Goal: Task Accomplishment & Management: Manage account settings

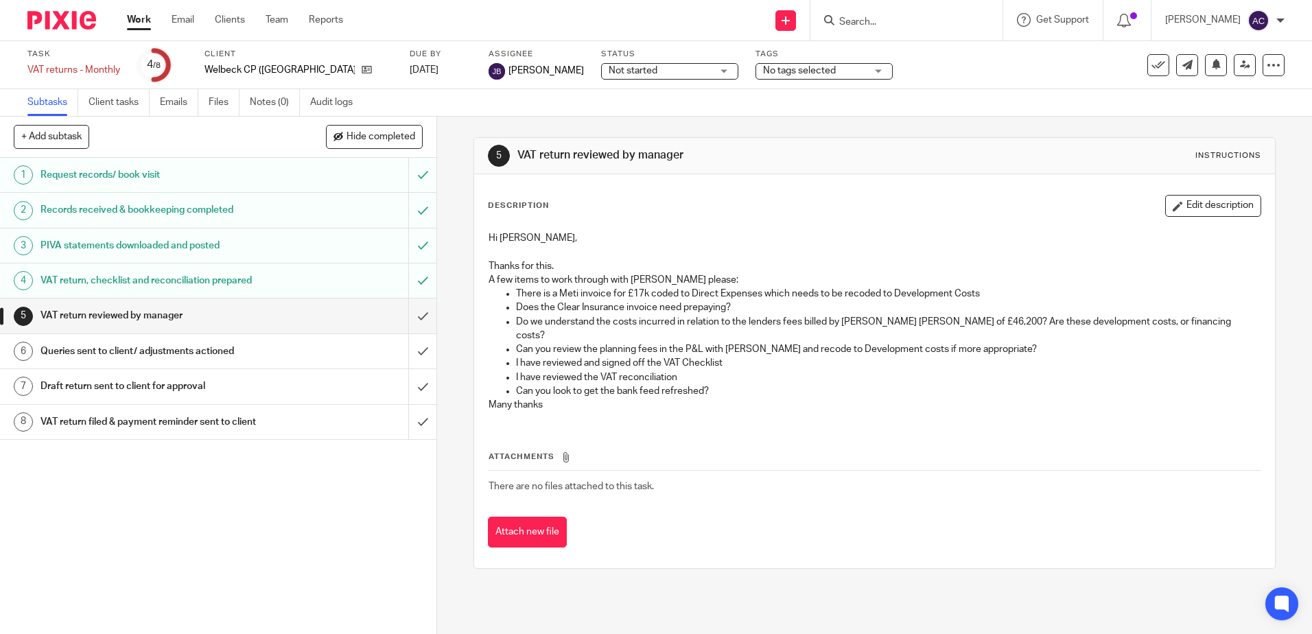
click at [853, 17] on input "Search" at bounding box center [899, 22] width 123 height 12
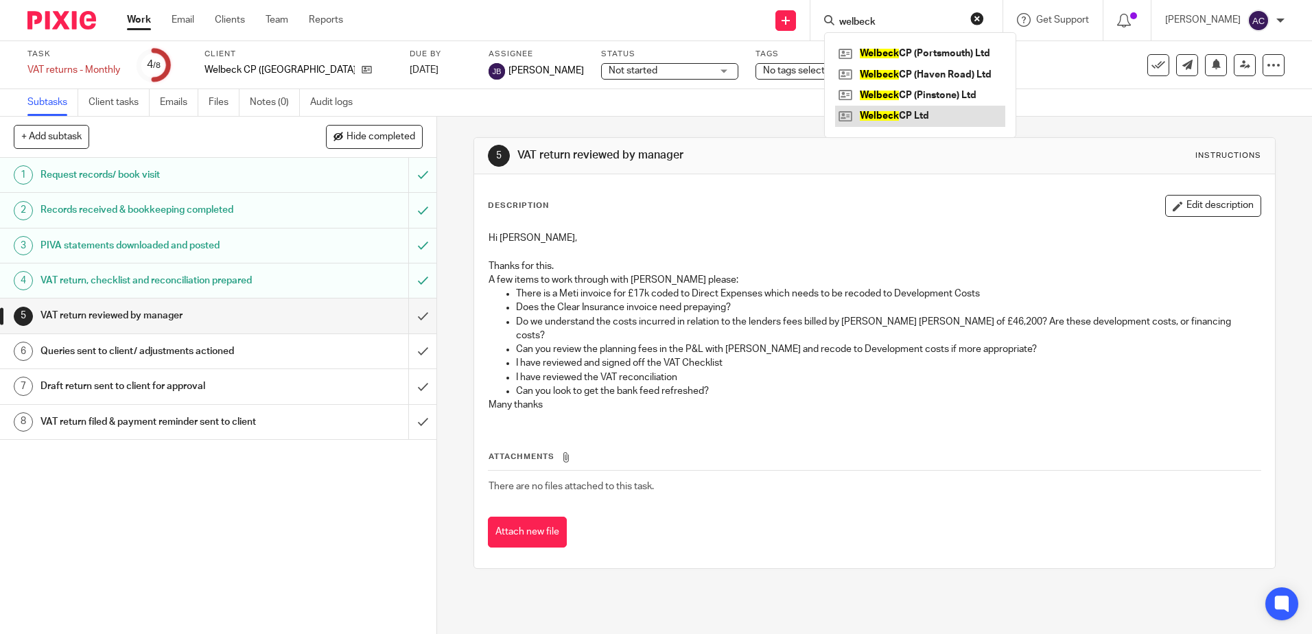
type input "welbeck"
click at [889, 113] on link at bounding box center [920, 116] width 170 height 21
click at [910, 114] on link at bounding box center [920, 116] width 170 height 21
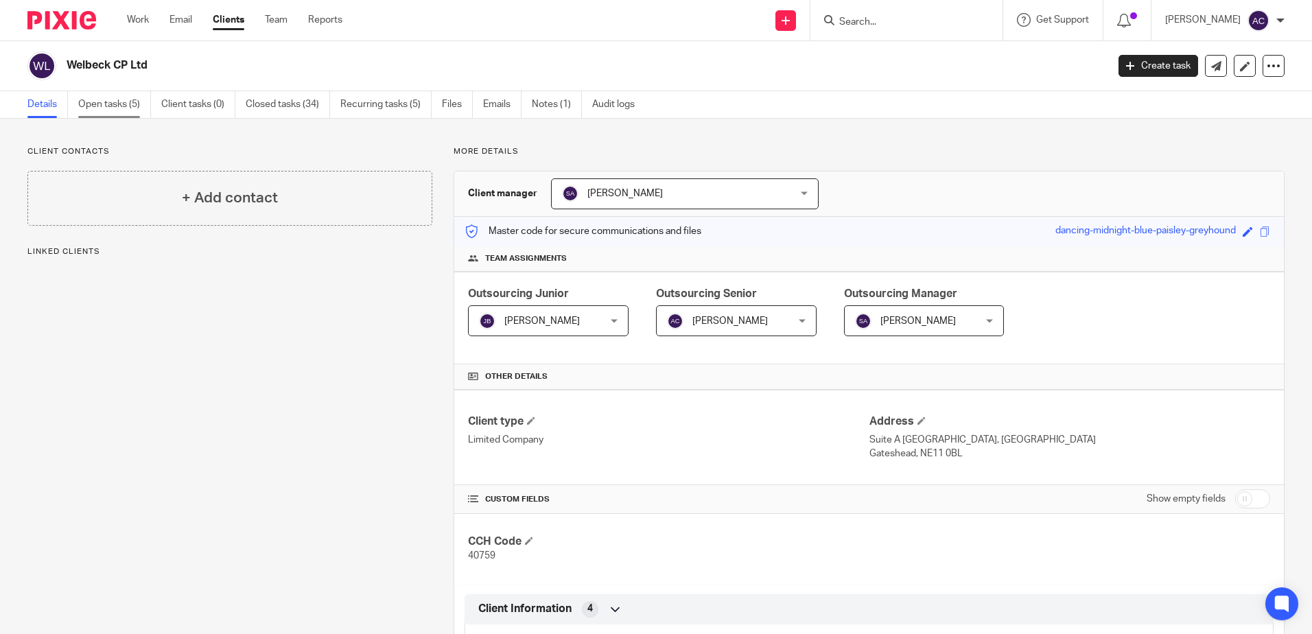
click at [86, 93] on link "Open tasks (5)" at bounding box center [114, 104] width 73 height 27
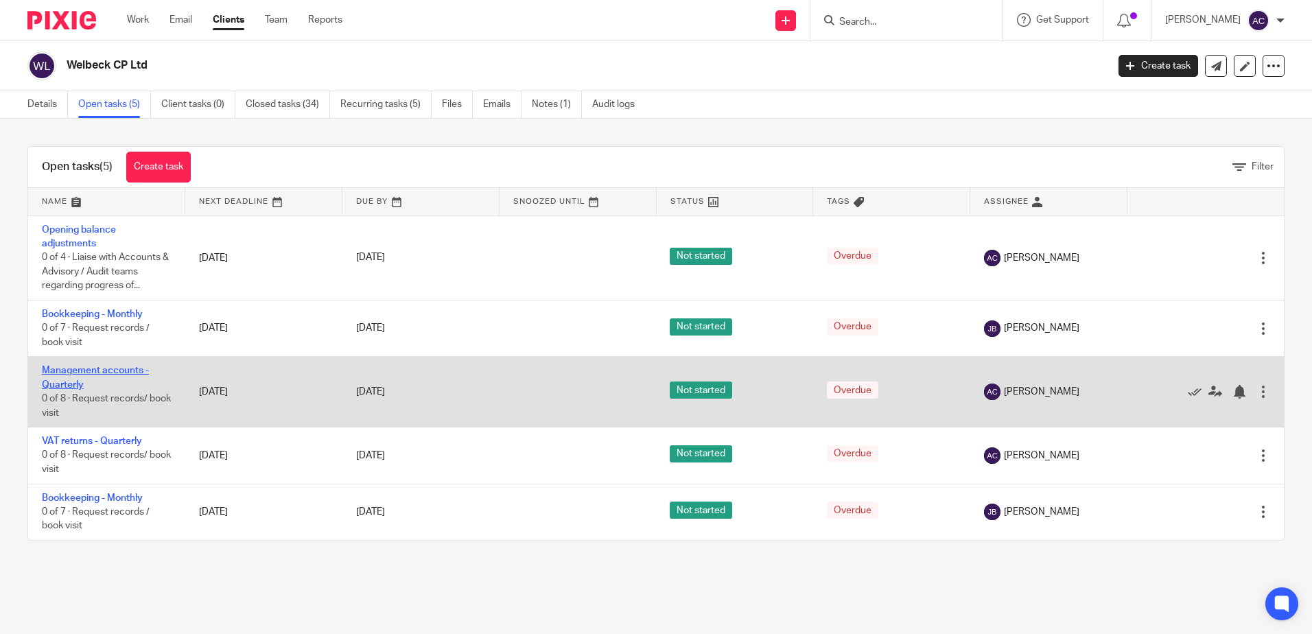
click at [97, 370] on link "Management accounts - Quarterly" at bounding box center [95, 377] width 107 height 23
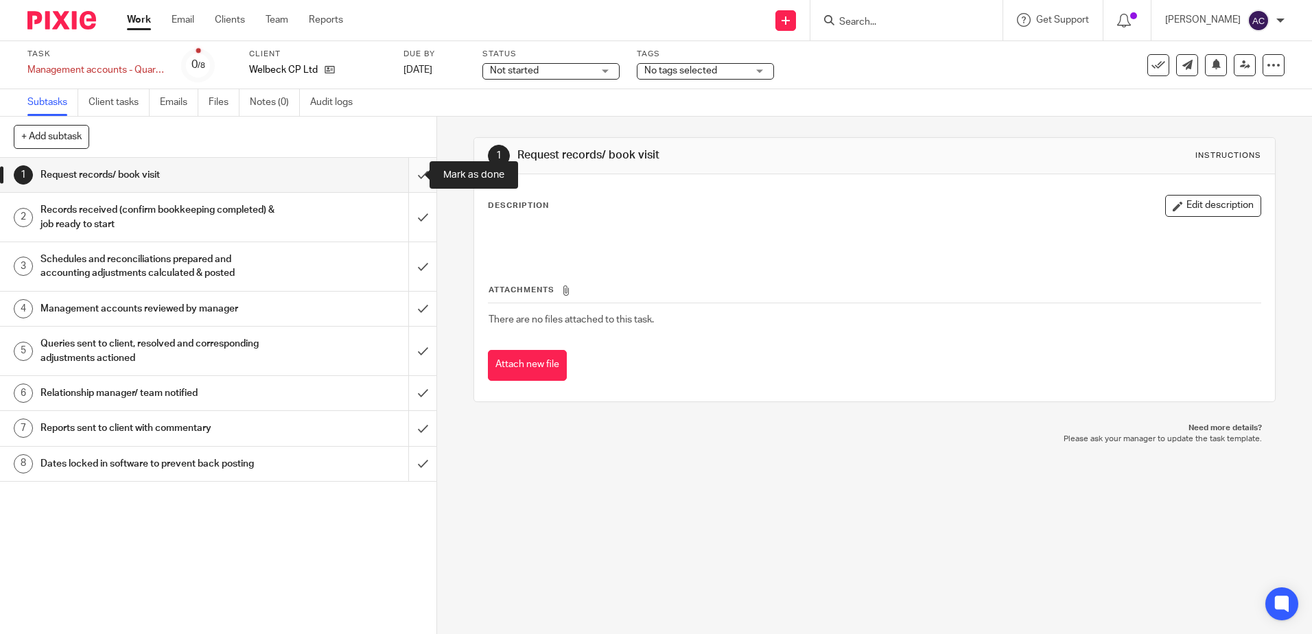
click at [408, 177] on input "submit" at bounding box center [218, 175] width 436 height 34
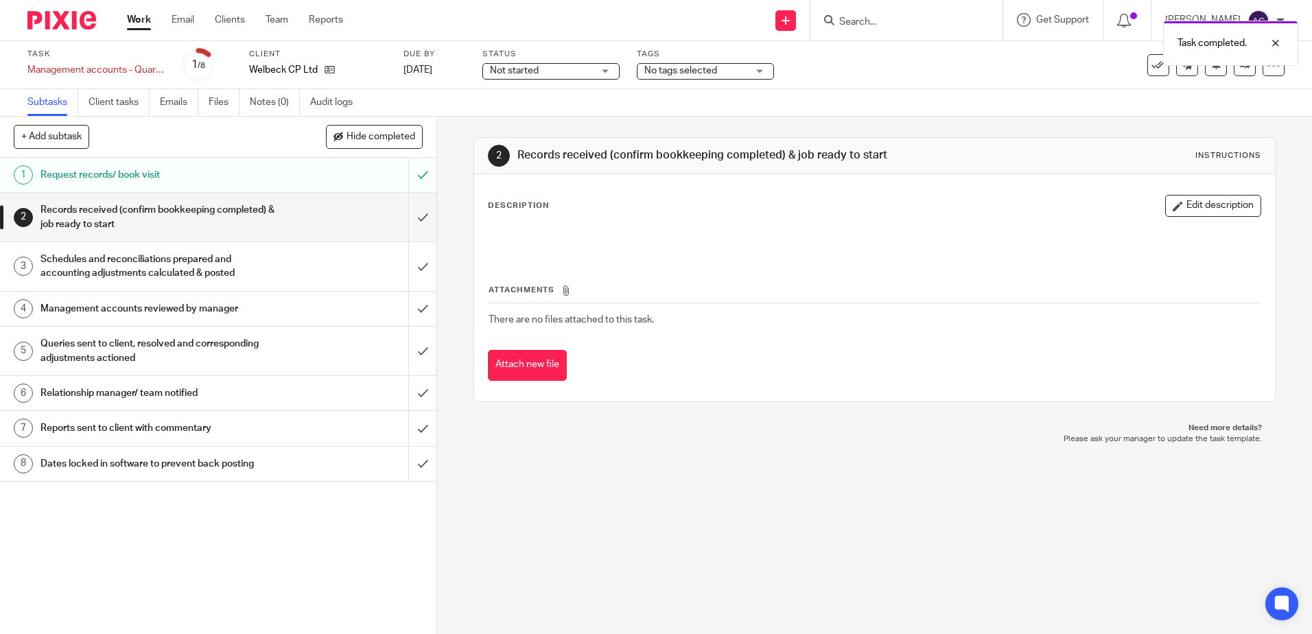
click at [409, 218] on input "submit" at bounding box center [218, 217] width 436 height 49
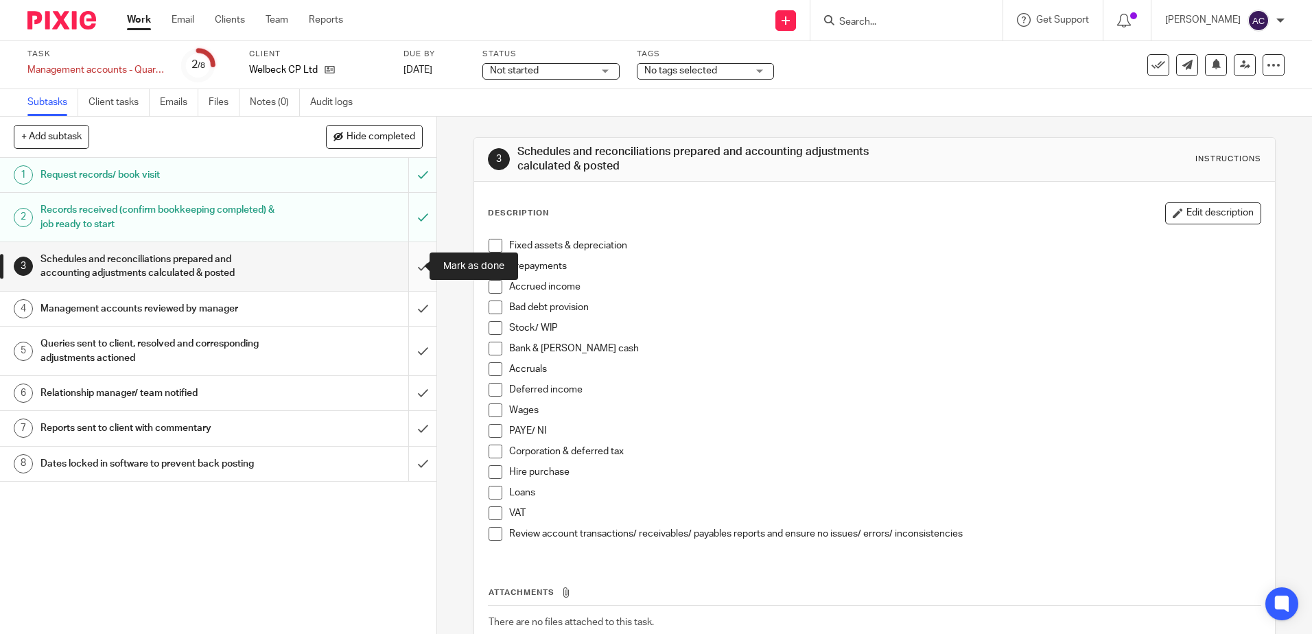
click at [406, 270] on input "submit" at bounding box center [218, 266] width 436 height 49
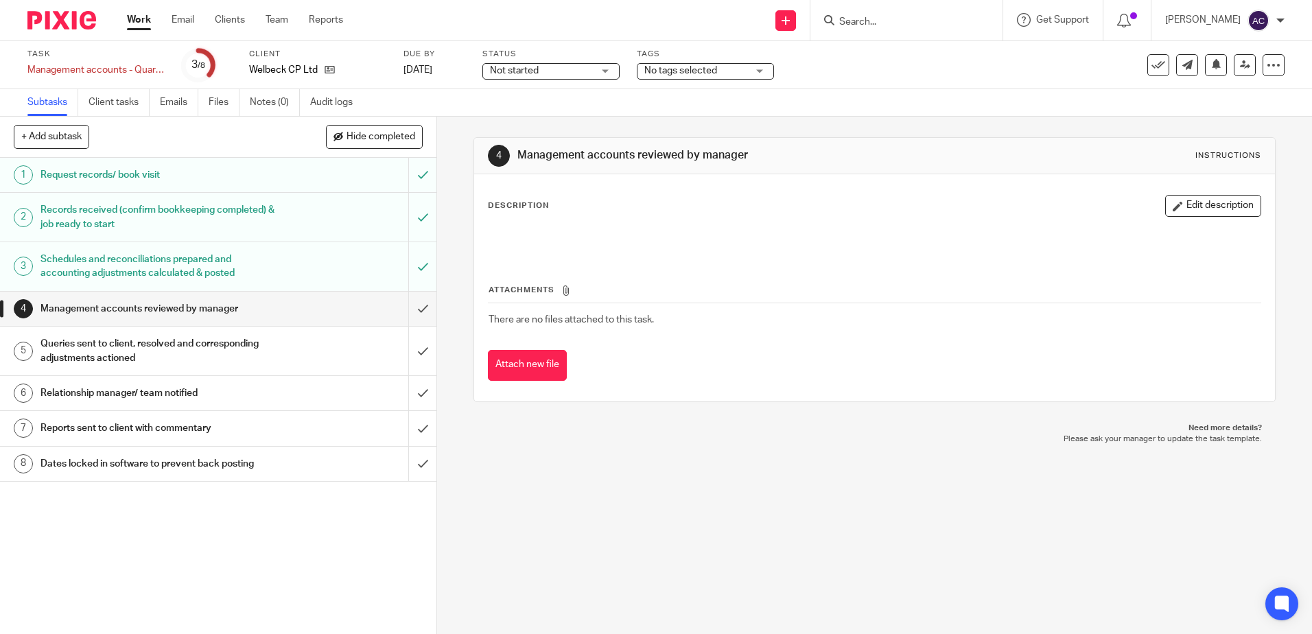
drag, startPoint x: 1194, startPoint y: 201, endPoint x: 1182, endPoint y: 193, distance: 14.3
click at [1194, 201] on button "Edit description" at bounding box center [1213, 206] width 96 height 22
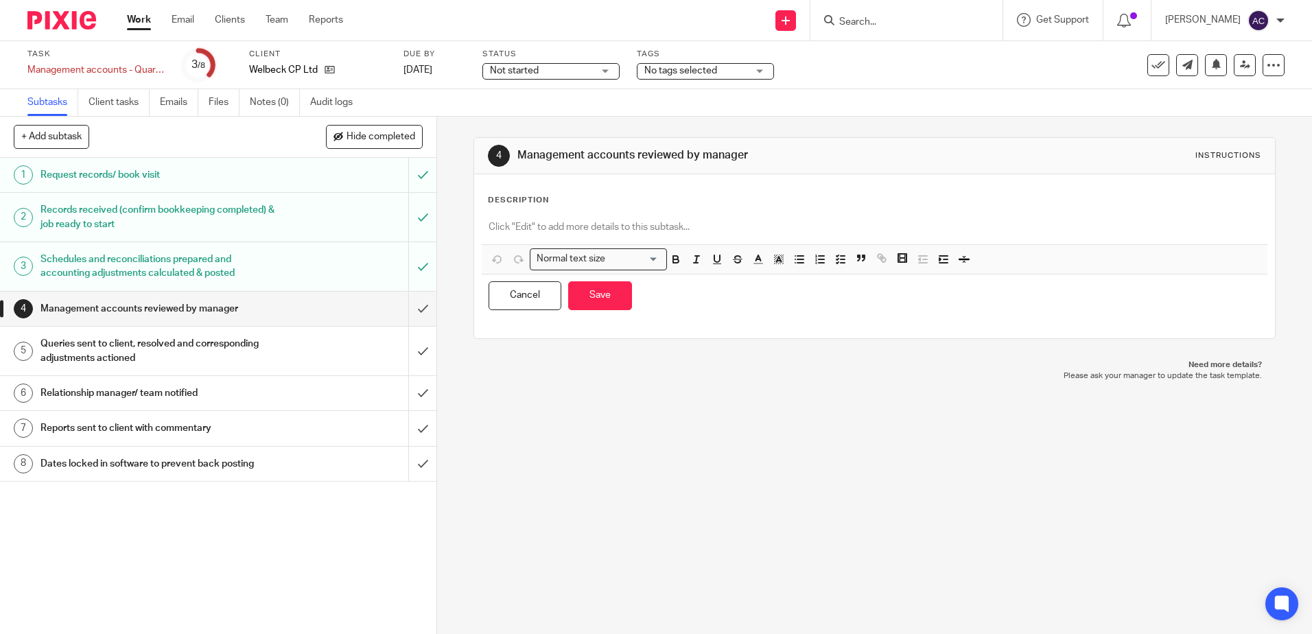
click at [591, 230] on p at bounding box center [873, 227] width 771 height 14
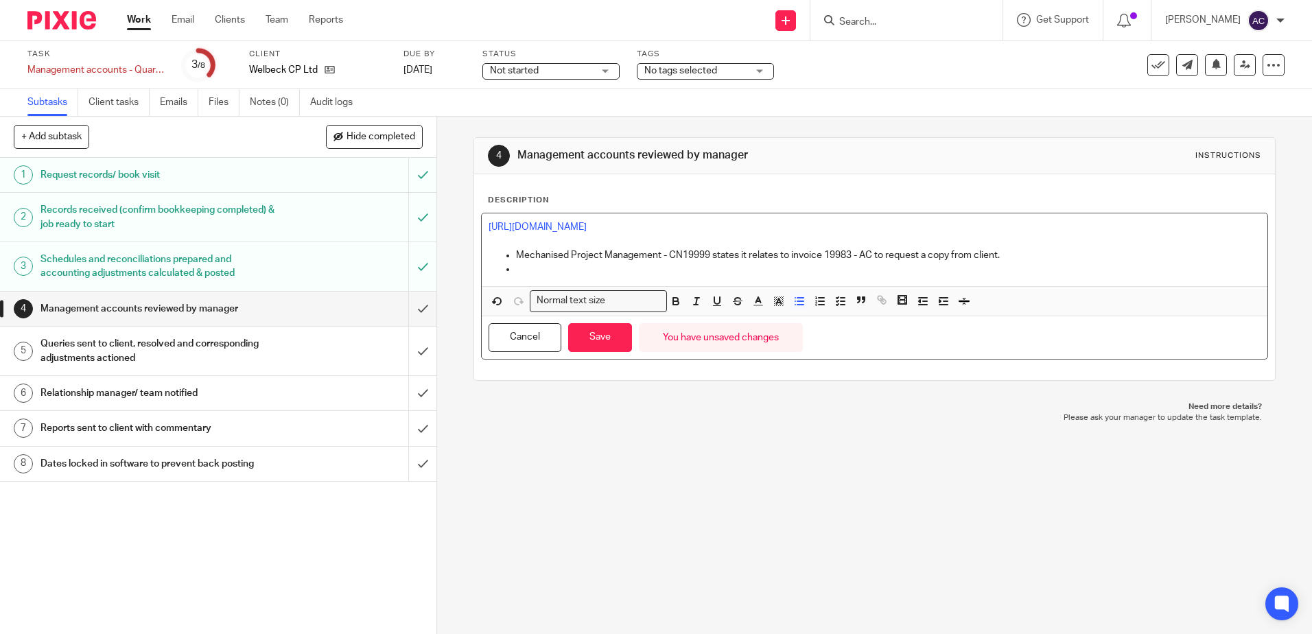
click at [579, 270] on p at bounding box center [888, 269] width 744 height 14
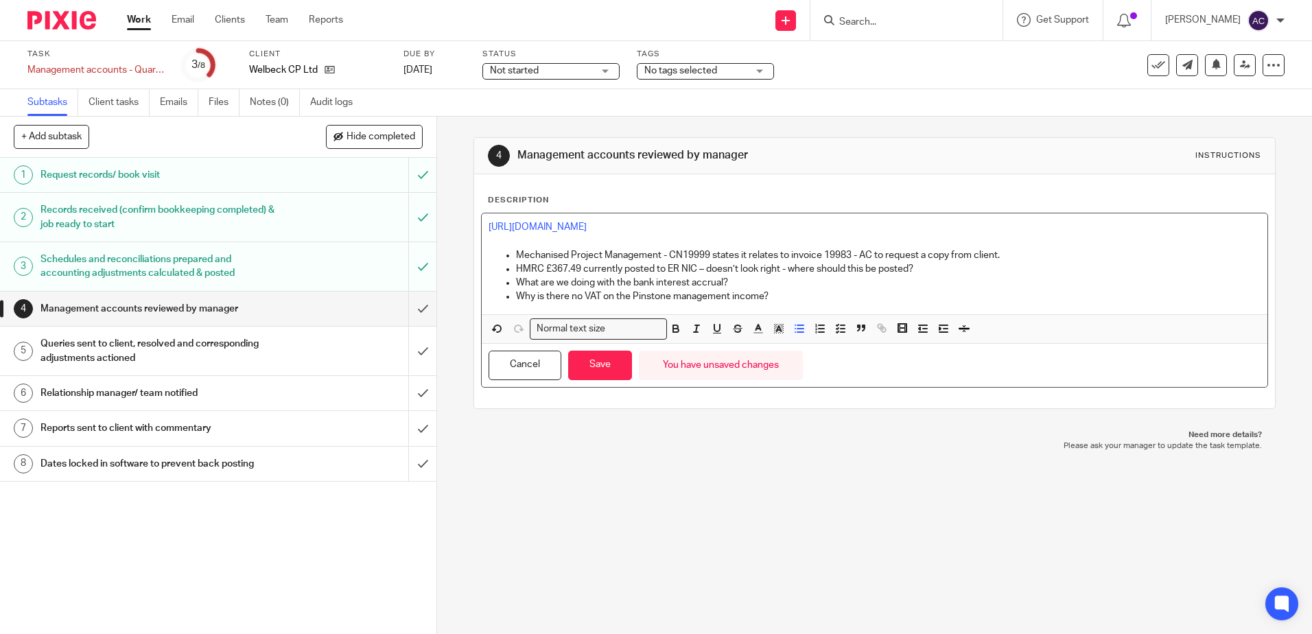
click at [703, 267] on p "HMRC £367.49 currently posted to ER NIC – doesn’t look right - where should thi…" at bounding box center [888, 269] width 744 height 14
click at [799, 266] on p "HMRC £367.49 currently posted to ER NIC – this doesn’t look right - where shoul…" at bounding box center [888, 269] width 744 height 14
click at [730, 283] on p "What are we doing with the bank interest accrual?" at bounding box center [888, 283] width 744 height 14
click at [516, 281] on p "What are we doing with the bank interest accrual?" at bounding box center [888, 283] width 744 height 14
click at [535, 297] on p "Why is there no VAT on the Pinstone management income?" at bounding box center [888, 296] width 744 height 14
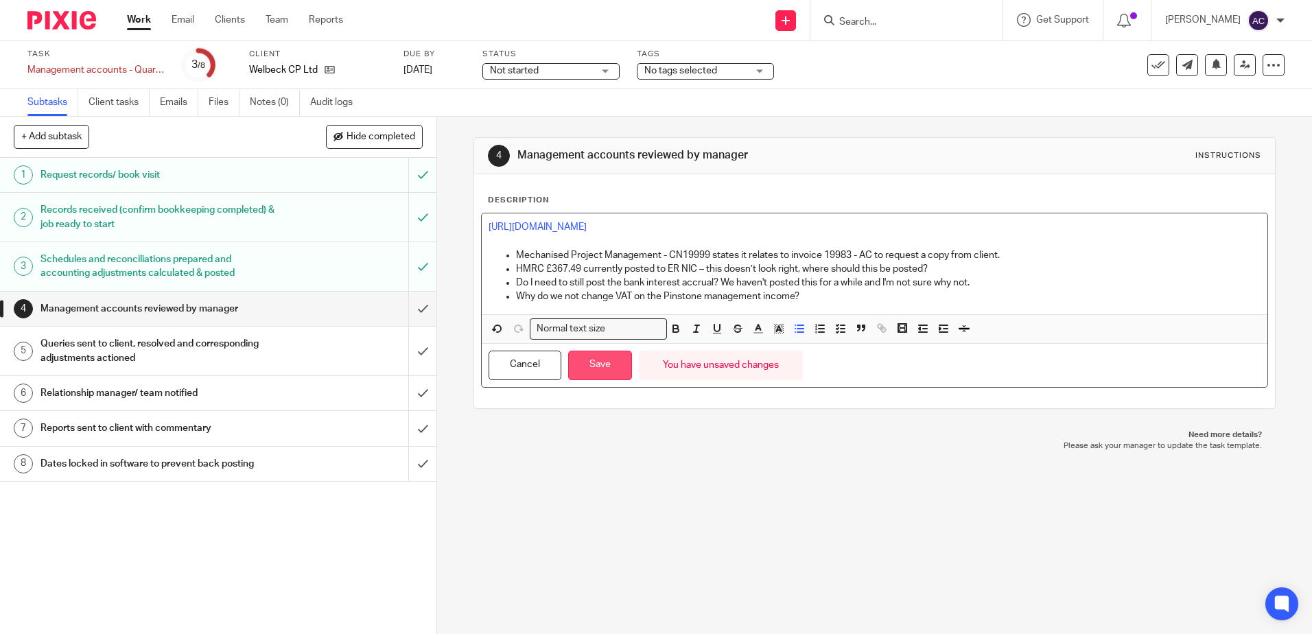
click at [581, 374] on button "Save" at bounding box center [600, 365] width 64 height 29
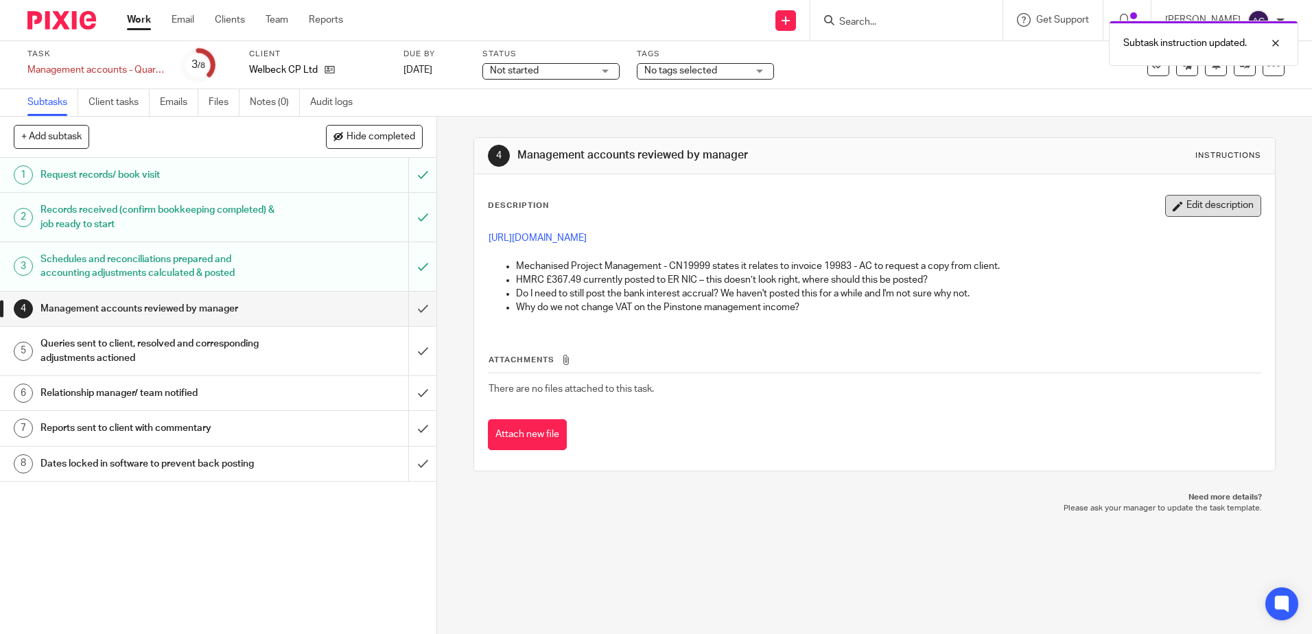
click at [1222, 198] on button "Edit description" at bounding box center [1213, 206] width 96 height 22
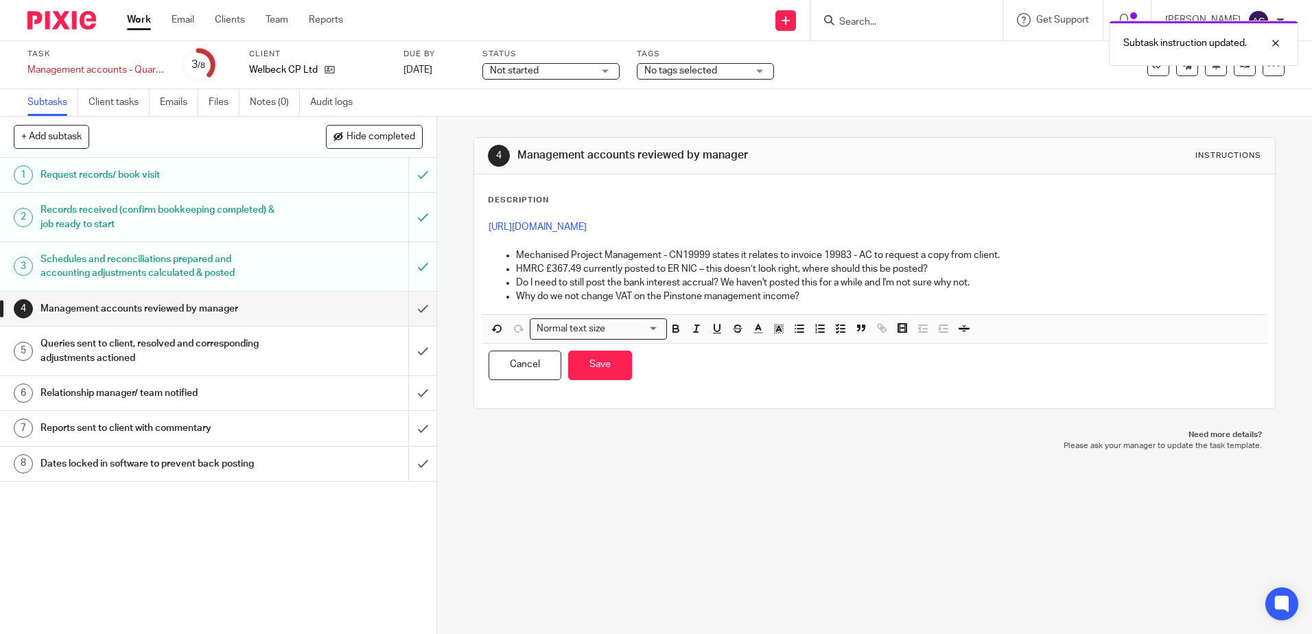
click at [592, 296] on p "Why do we not change VAT on the Pinstone management income?" at bounding box center [888, 296] width 744 height 14
click at [593, 362] on button "Save" at bounding box center [600, 365] width 64 height 29
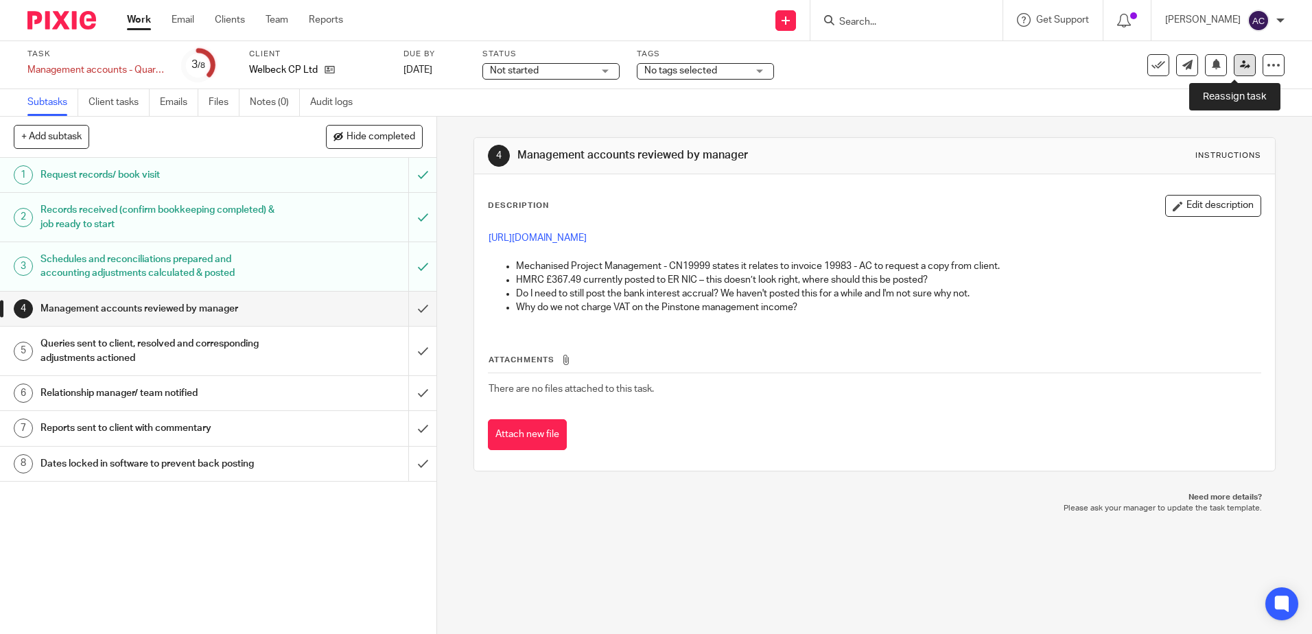
click at [1240, 62] on icon at bounding box center [1245, 65] width 10 height 10
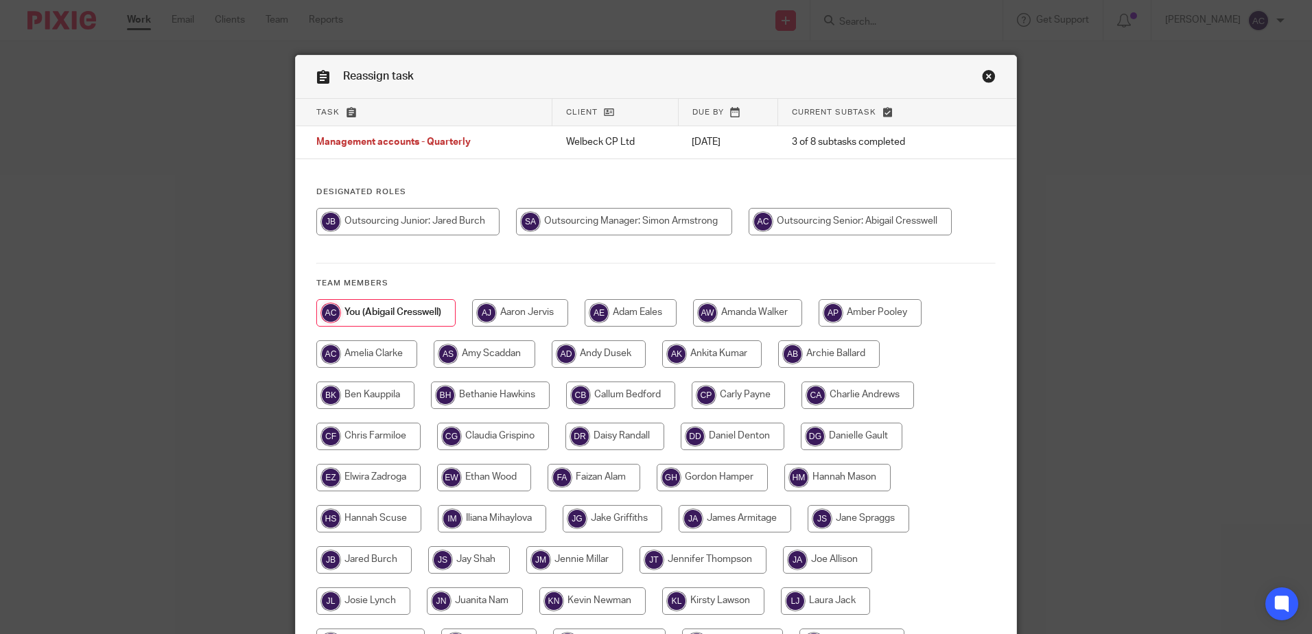
click at [651, 220] on input "radio" at bounding box center [624, 221] width 216 height 27
radio input "true"
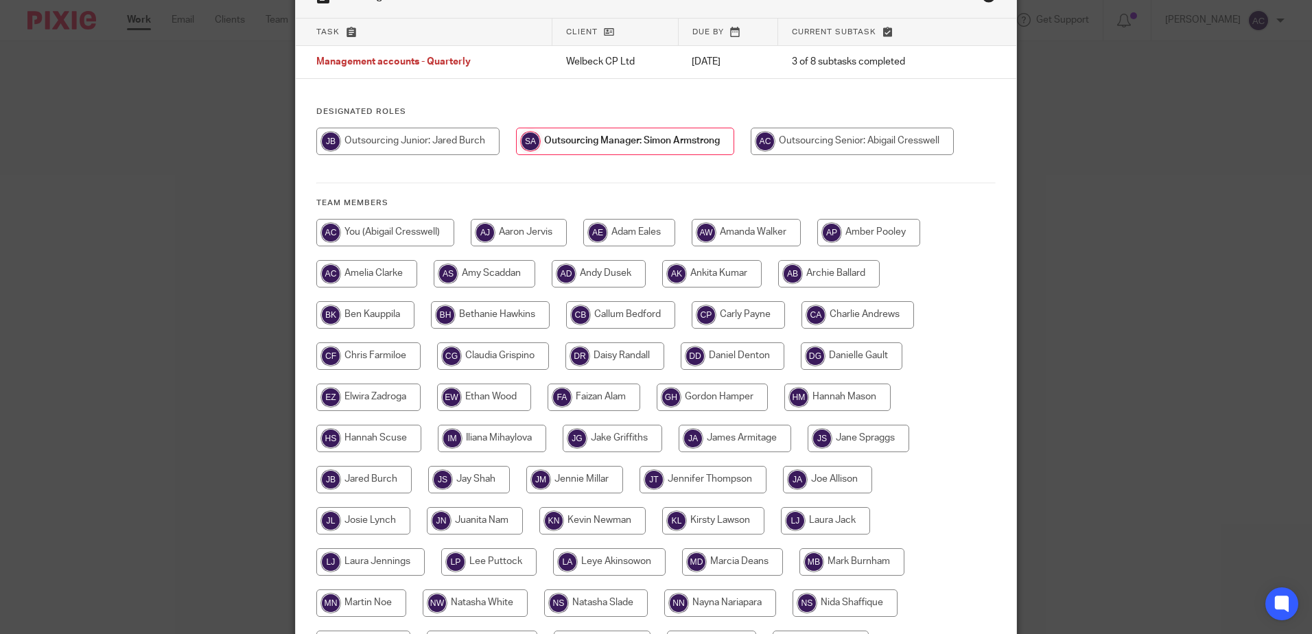
scroll to position [355, 0]
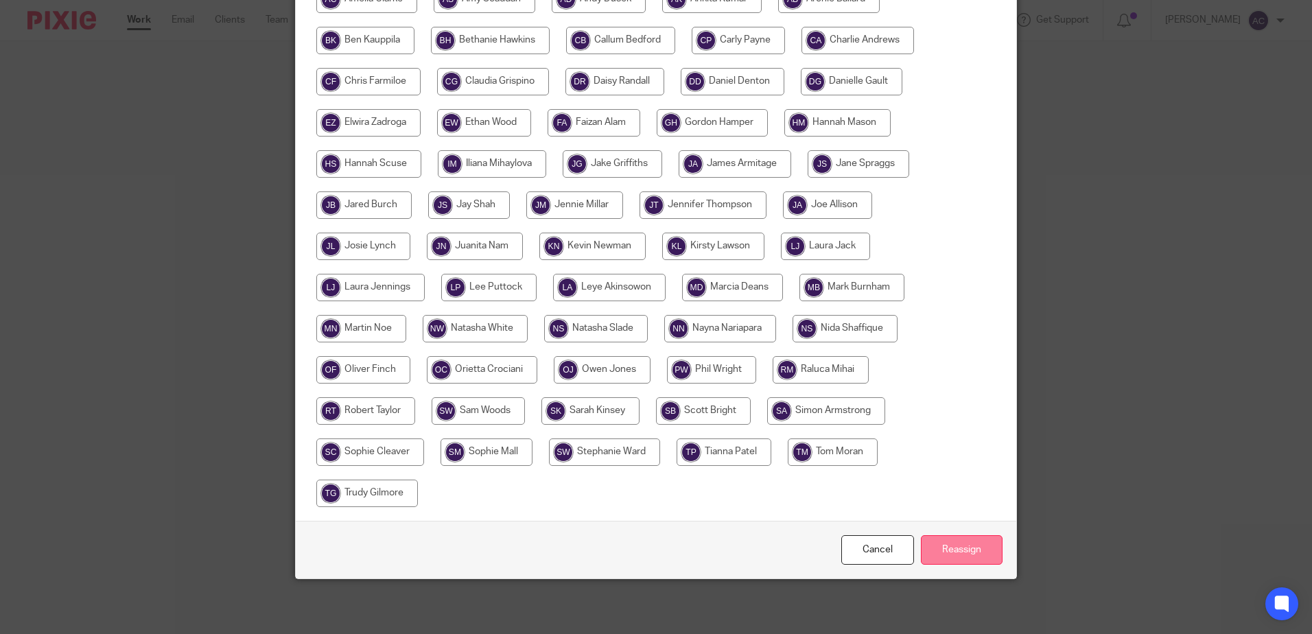
click at [939, 552] on input "Reassign" at bounding box center [962, 549] width 82 height 29
